Goal: Task Accomplishment & Management: Use online tool/utility

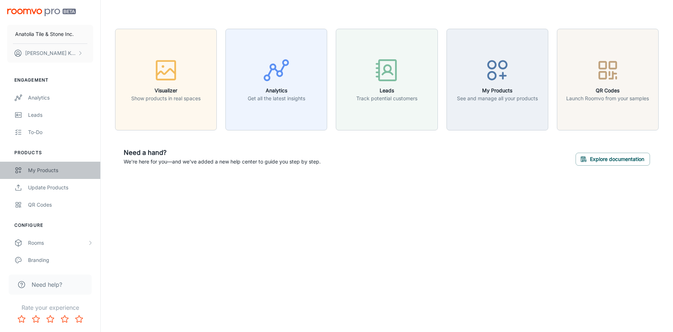
click at [55, 167] on div "My Products" at bounding box center [60, 171] width 65 height 8
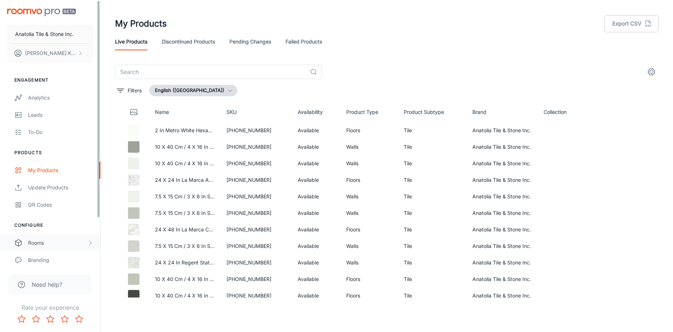
click at [49, 246] on div "Rooms" at bounding box center [57, 243] width 59 height 8
click at [53, 260] on div "My Rooms" at bounding box center [60, 260] width 65 height 8
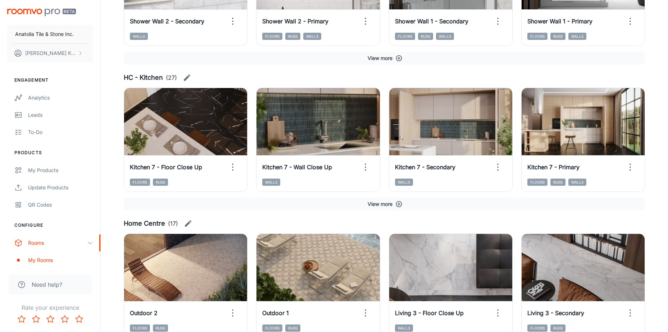
scroll to position [329, 0]
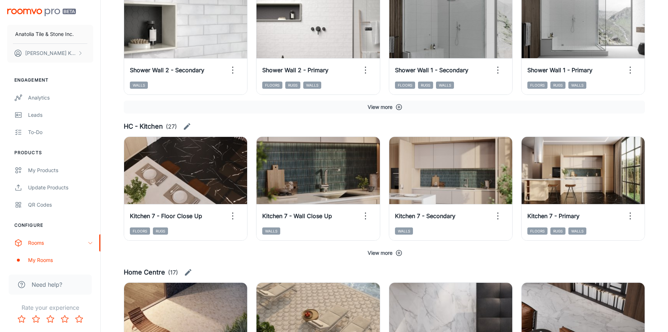
click at [395, 252] on button "View more" at bounding box center [384, 253] width 521 height 13
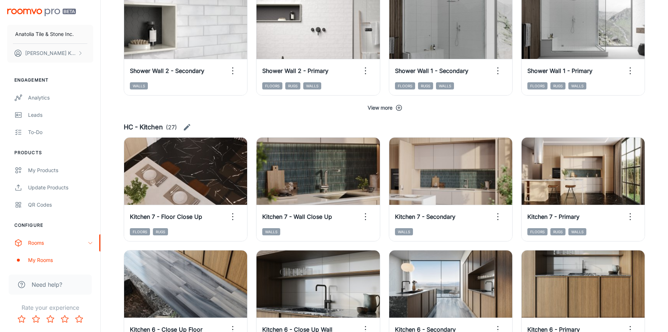
scroll to position [293, 0]
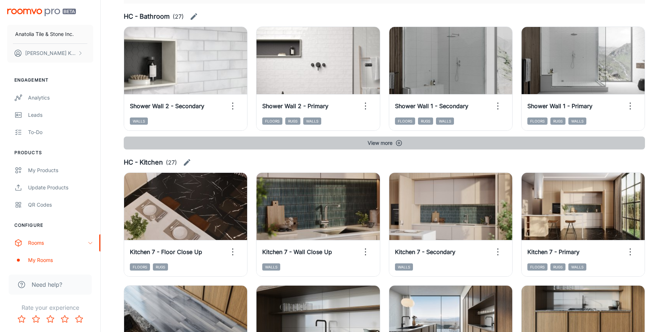
click at [388, 144] on button "View more" at bounding box center [384, 143] width 521 height 13
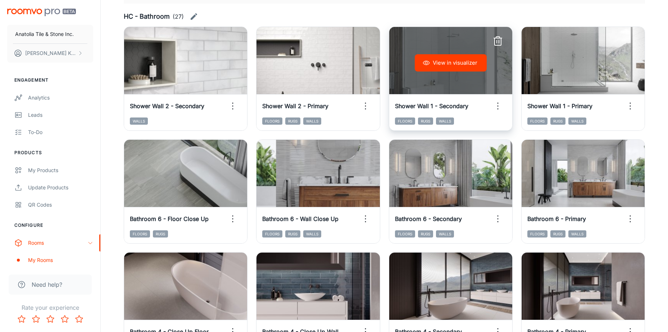
click at [466, 65] on button "View in visualizer" at bounding box center [451, 62] width 72 height 17
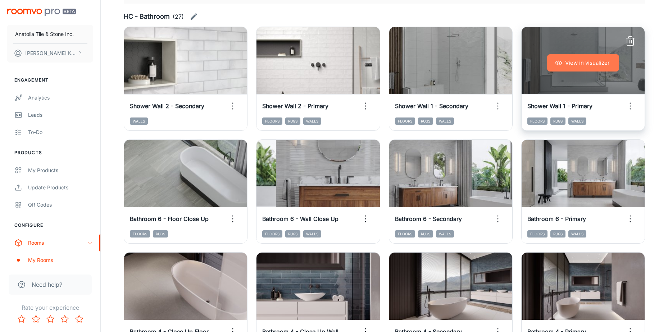
click at [587, 65] on button "View in visualizer" at bounding box center [583, 62] width 72 height 17
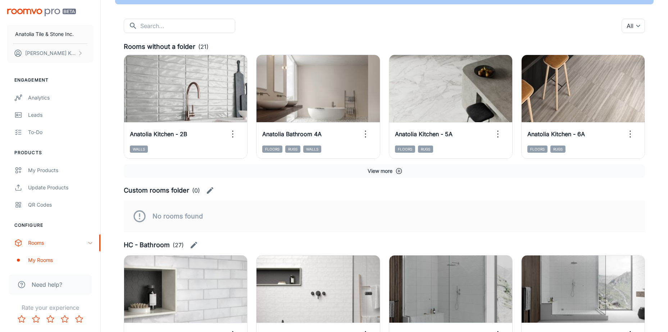
scroll to position [0, 0]
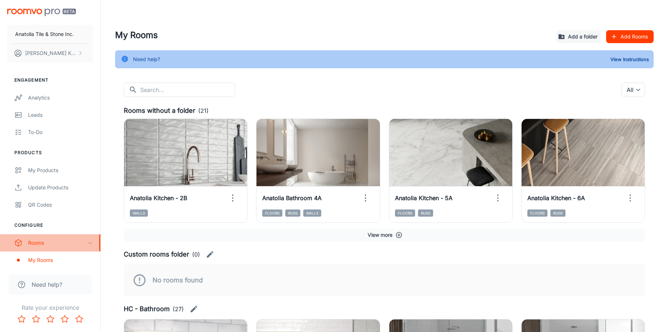
click at [29, 241] on div "Rooms" at bounding box center [57, 243] width 59 height 8
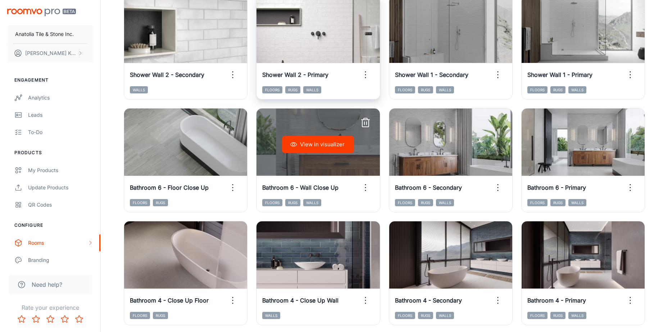
scroll to position [216, 0]
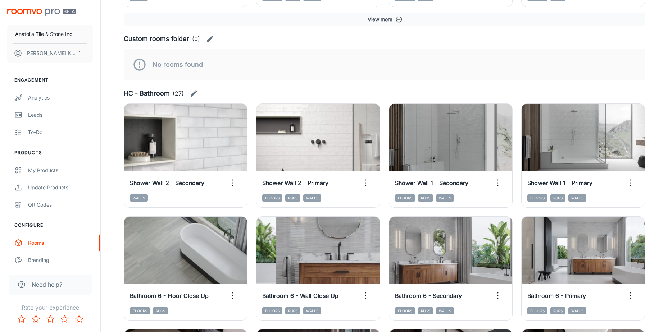
click at [501, 50] on div "No rooms found" at bounding box center [384, 65] width 521 height 32
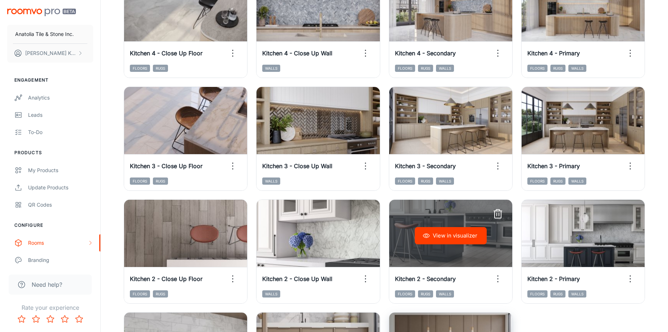
scroll to position [1583, 0]
